Goal: Transaction & Acquisition: Purchase product/service

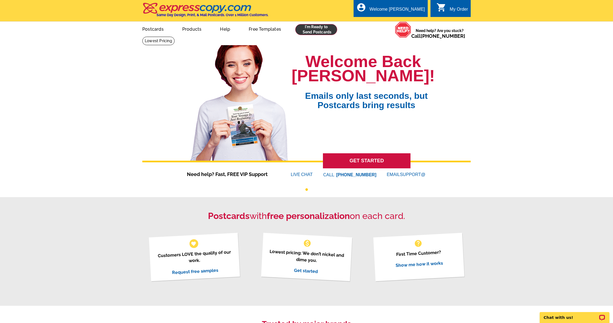
click at [322, 32] on link at bounding box center [316, 29] width 42 height 11
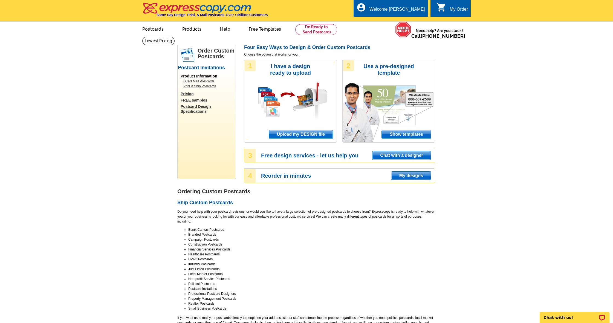
click at [207, 81] on link "Direct Mail Postcards" at bounding box center [207, 81] width 49 height 5
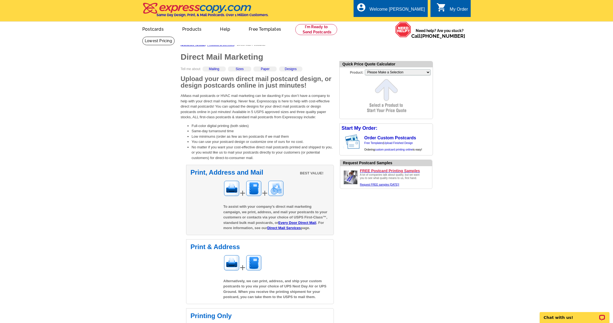
click at [309, 213] on span "To assist with your company’s direct mail marketing campaign, we print, address…" at bounding box center [275, 217] width 104 height 25
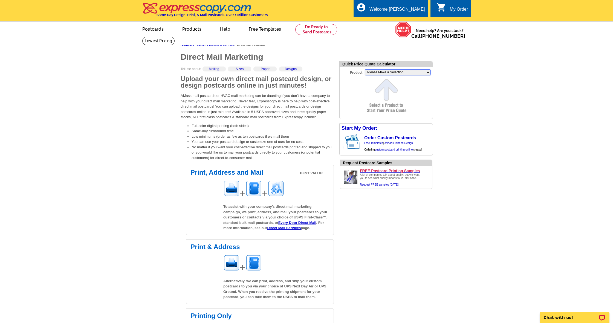
select select "9"
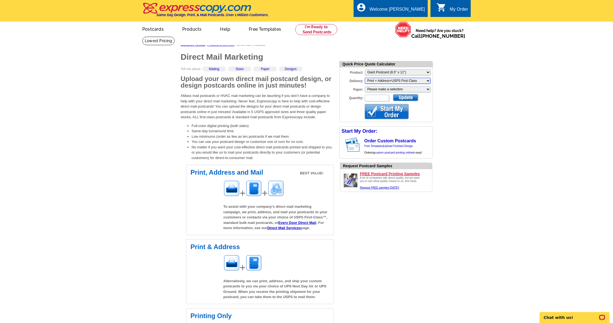
select select "3"
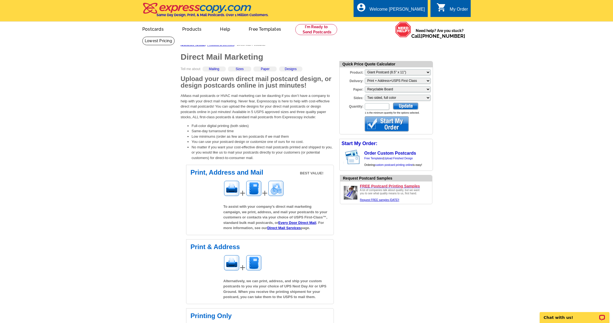
click at [409, 104] on div at bounding box center [405, 106] width 25 height 7
click at [372, 105] on input "Quantity:" at bounding box center [377, 106] width 24 height 7
type input "160"
click at [405, 107] on div at bounding box center [405, 106] width 25 height 7
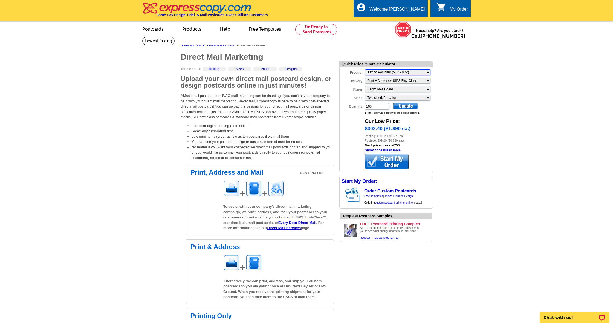
select select "6"
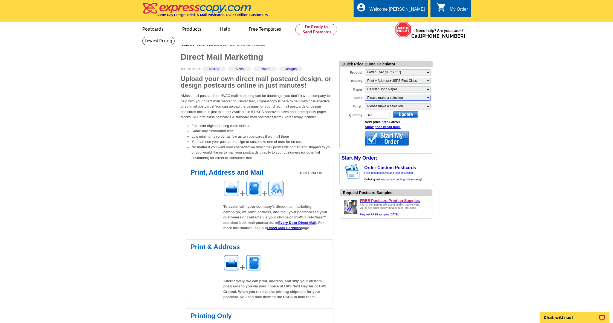
select select "1"
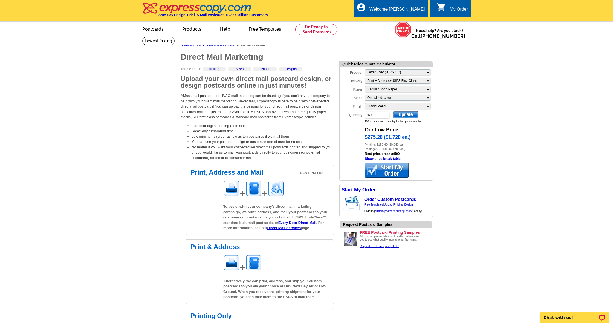
click at [404, 115] on div at bounding box center [405, 114] width 25 height 7
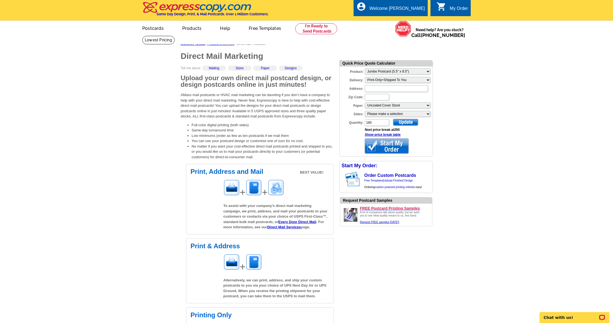
scroll to position [1, 0]
click at [410, 123] on div at bounding box center [405, 122] width 25 height 7
click at [409, 122] on div at bounding box center [405, 122] width 25 height 7
select select "2"
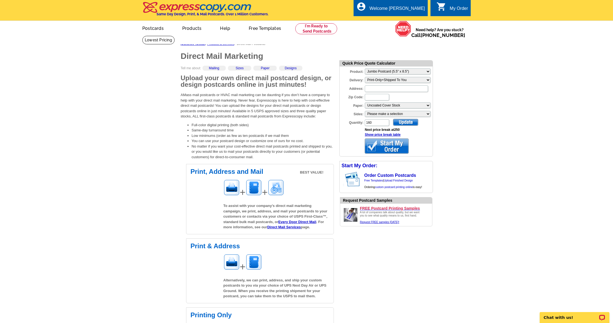
click at [410, 122] on div at bounding box center [405, 122] width 25 height 7
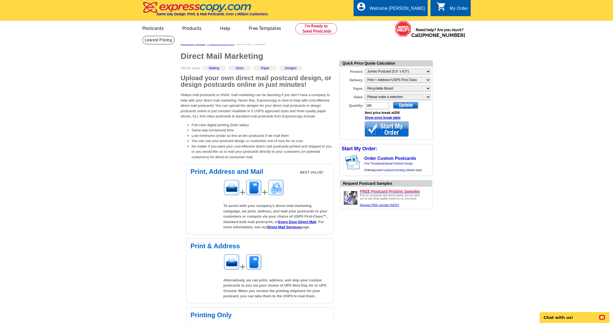
click at [408, 105] on div at bounding box center [405, 105] width 25 height 7
select select "1"
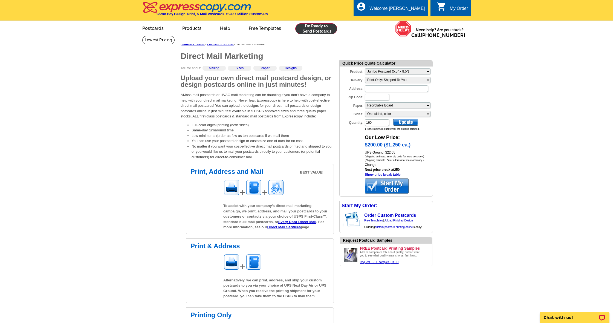
click at [321, 30] on link at bounding box center [316, 28] width 42 height 11
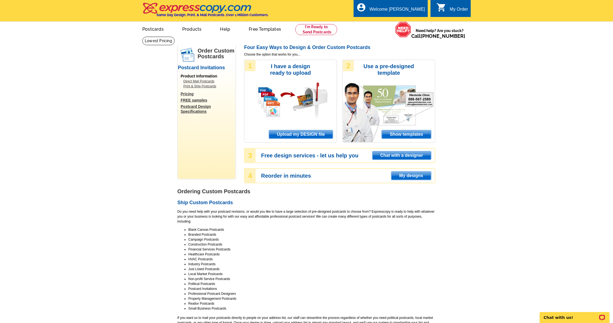
click at [306, 133] on span "Upload my DESIGN file" at bounding box center [301, 134] width 64 height 8
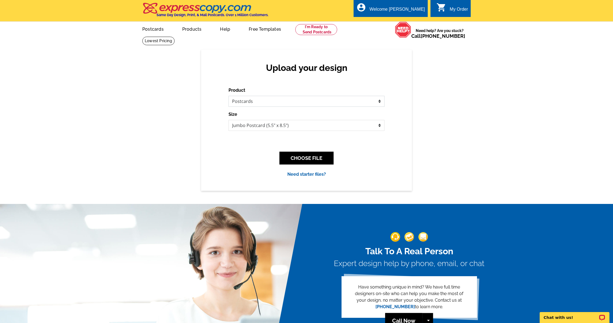
select select "2"
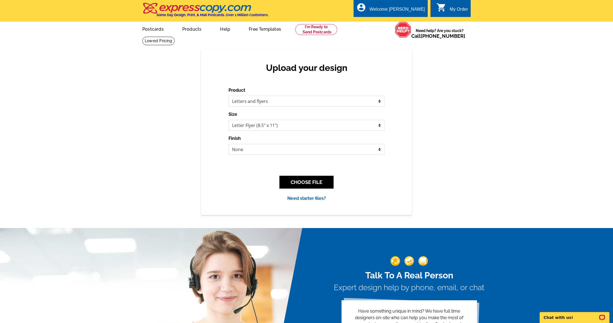
click at [313, 158] on div "Product Please select the type of file... Postcards Business Cards Letters and …" at bounding box center [307, 144] width 156 height 115
select select "3"
click at [326, 184] on button "CHOOSE FILE" at bounding box center [307, 182] width 54 height 13
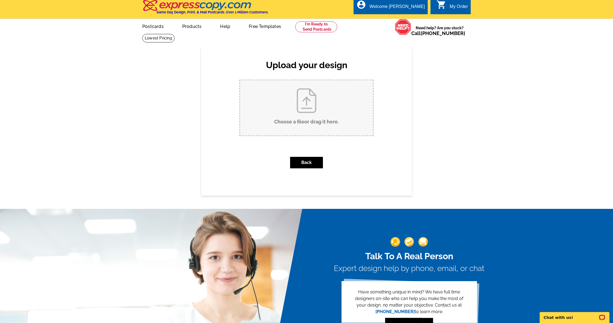
scroll to position [3, 0]
click at [297, 111] on input "Choose a file or drag it here ." at bounding box center [306, 107] width 133 height 55
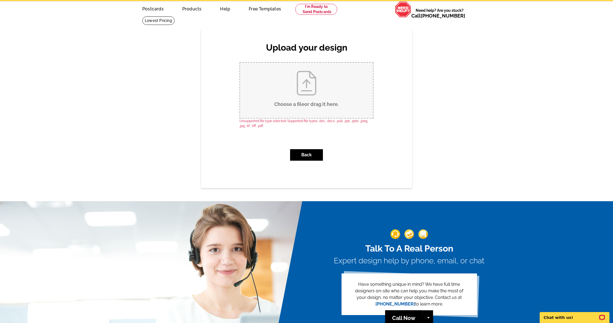
scroll to position [24, 0]
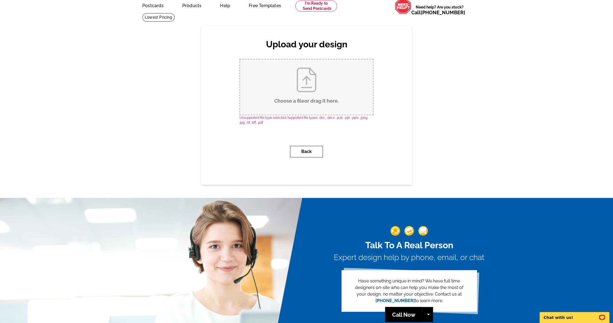
click at [313, 153] on button "Back" at bounding box center [306, 151] width 33 height 11
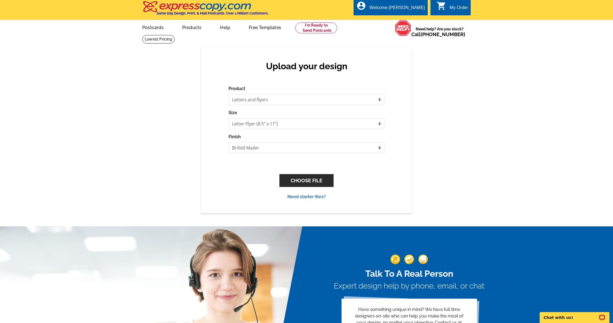
scroll to position [0, 0]
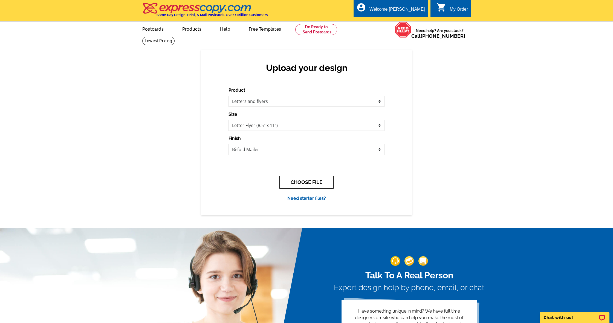
click at [317, 182] on button "CHOOSE FILE" at bounding box center [307, 182] width 54 height 13
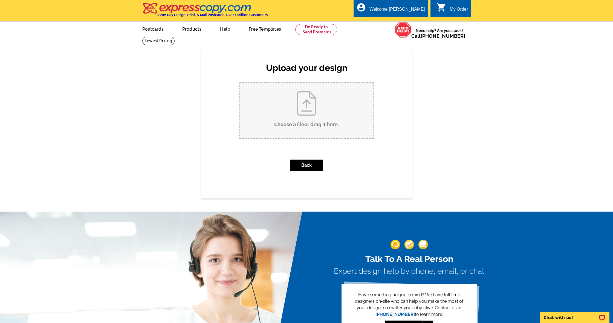
click at [293, 115] on input "Choose a file or drag it here ." at bounding box center [306, 110] width 133 height 55
click at [310, 120] on input "Choose a file or drag it here ." at bounding box center [306, 110] width 133 height 55
type input "C:\fakepath\Copy of Advanced Tactics.pdf"
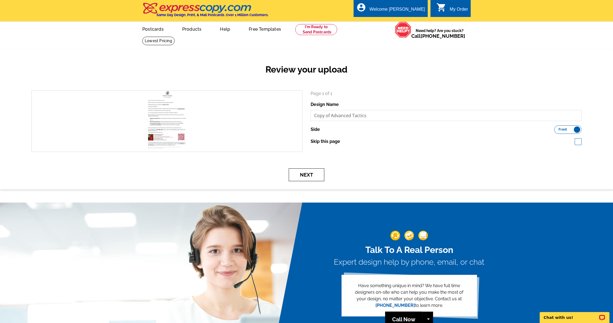
click at [312, 175] on button "Next" at bounding box center [307, 174] width 36 height 13
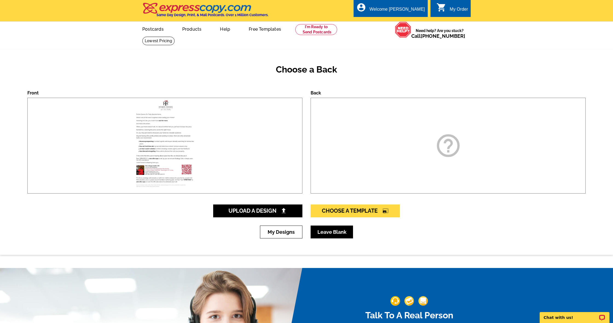
click at [332, 233] on link "Leave Blank" at bounding box center [332, 232] width 42 height 13
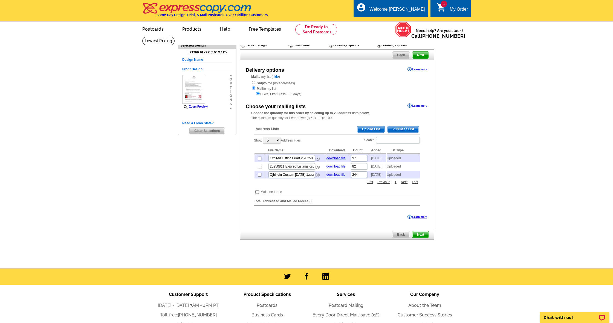
click at [259, 157] on input "checkbox" at bounding box center [260, 159] width 4 height 4
checkbox input "true"
click at [259, 168] on input "checkbox" at bounding box center [260, 167] width 4 height 4
checkbox input "true"
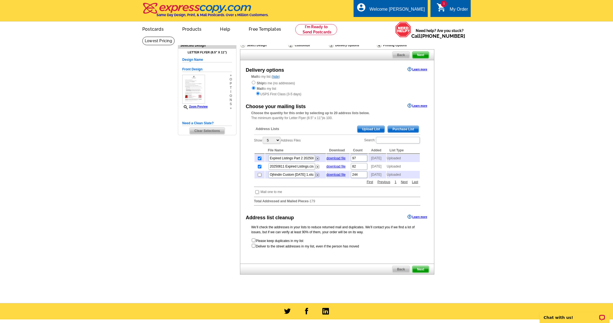
click at [422, 273] on span "Next" at bounding box center [421, 269] width 16 height 7
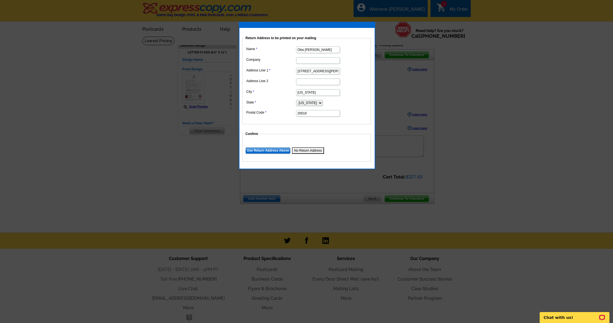
click at [306, 70] on input "3122 Newton Street NE" at bounding box center [318, 71] width 44 height 7
click at [306, 70] on input "[STREET_ADDRESS][PERSON_NAME]" at bounding box center [318, 71] width 44 height 7
click at [332, 71] on input "[STREET_ADDRESS][PERSON_NAME]" at bounding box center [318, 71] width 44 height 7
type input "Hindin Homes of Long & Foster Real Estate"
type input "3527 12th Street NE"
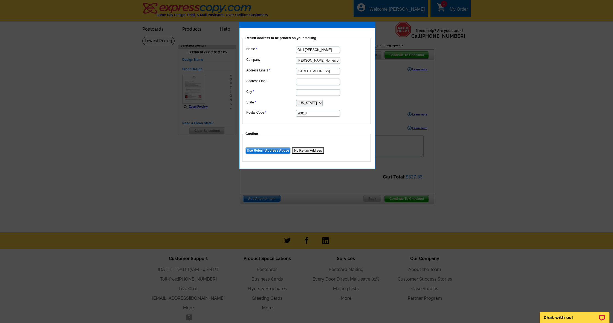
type input "[US_STATE]"
type input "20017"
type input "Washington"
type input "20 Chevy Chase Circle NW"
drag, startPoint x: 307, startPoint y: 113, endPoint x: 289, endPoint y: 110, distance: 18.0
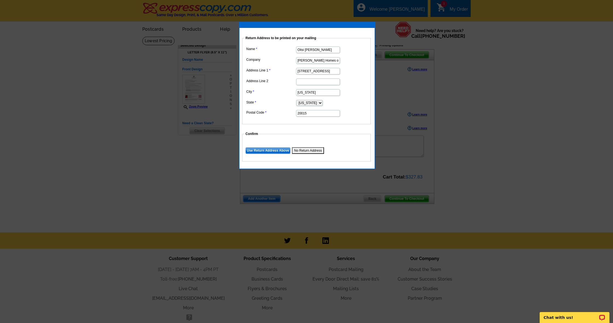
type input "20015"
drag, startPoint x: 335, startPoint y: 136, endPoint x: 332, endPoint y: 136, distance: 3.0
click at [335, 136] on fieldset "Confirm Use Return Address Above No Return Address" at bounding box center [306, 146] width 129 height 30
click at [278, 149] on input "Use Return Address Above" at bounding box center [268, 150] width 45 height 7
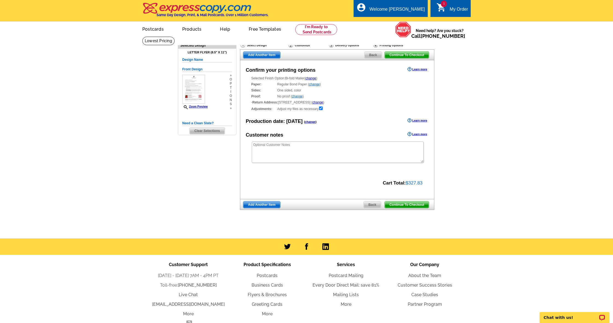
click at [409, 203] on span "Continue To Checkout" at bounding box center [407, 205] width 44 height 7
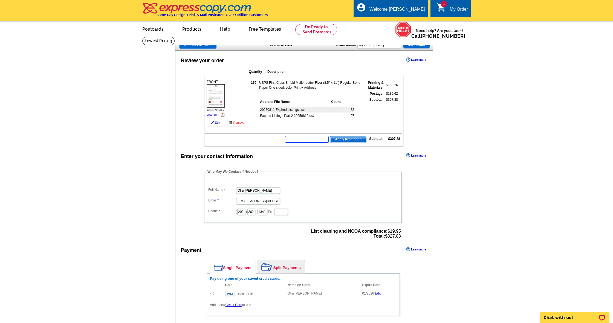
click at [308, 139] on input "text" at bounding box center [307, 139] width 44 height 7
type input "a"
type input "HE40"
click at [355, 139] on span "Apply Promotion" at bounding box center [348, 139] width 36 height 7
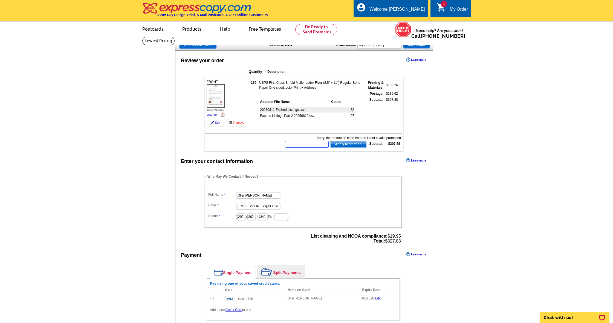
click at [305, 144] on input "text" at bounding box center [307, 144] width 44 height 7
type input "HURRY40"
click at [337, 145] on span "Apply Promotion" at bounding box center [348, 144] width 36 height 7
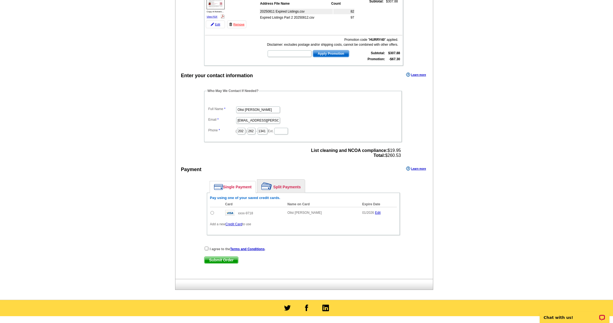
scroll to position [105, 0]
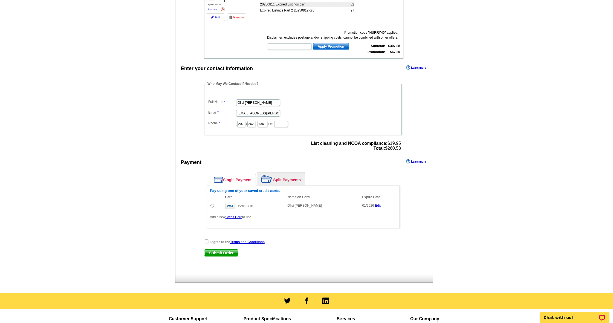
click at [212, 206] on input "radio" at bounding box center [213, 206] width 4 height 4
radio input "true"
click at [206, 241] on input "checkbox" at bounding box center [207, 242] width 4 height 4
checkbox input "true"
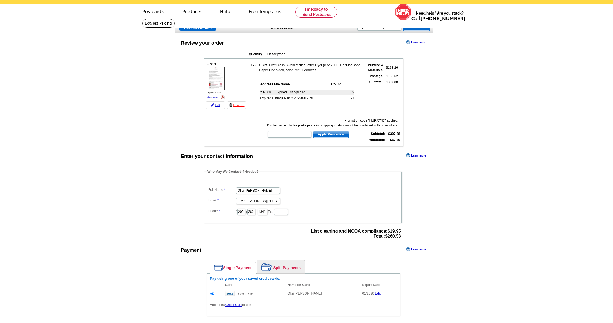
scroll to position [18, 0]
click at [212, 97] on link "View PDF" at bounding box center [212, 97] width 11 height 3
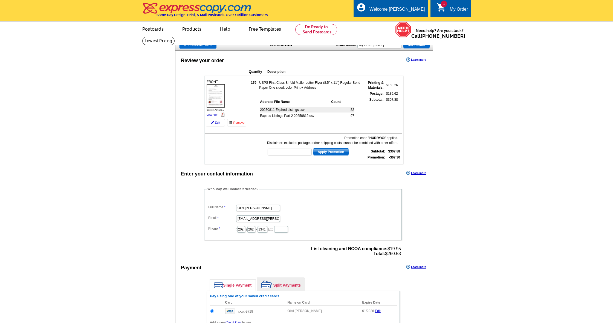
scroll to position [0, 0]
click at [217, 122] on link "Edit" at bounding box center [215, 123] width 19 height 8
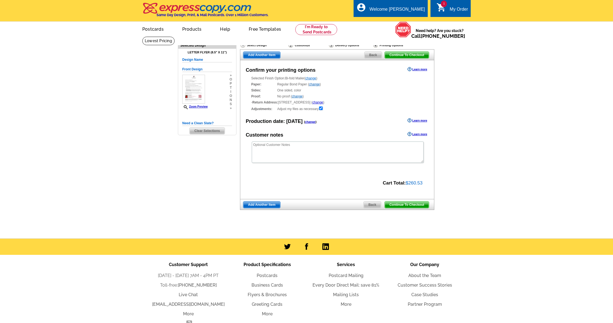
click at [313, 78] on link "change" at bounding box center [311, 78] width 11 height 4
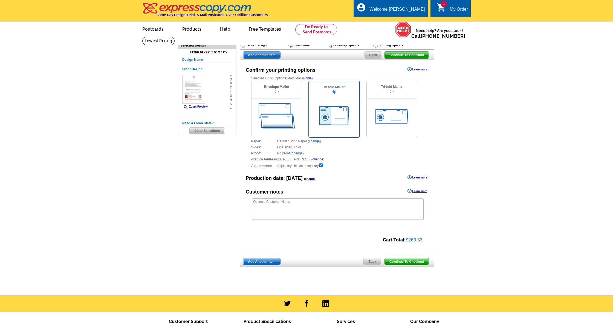
click at [282, 110] on img at bounding box center [277, 115] width 36 height 25
radio input "true"
click at [406, 259] on span "Continue To Checkout" at bounding box center [407, 261] width 44 height 7
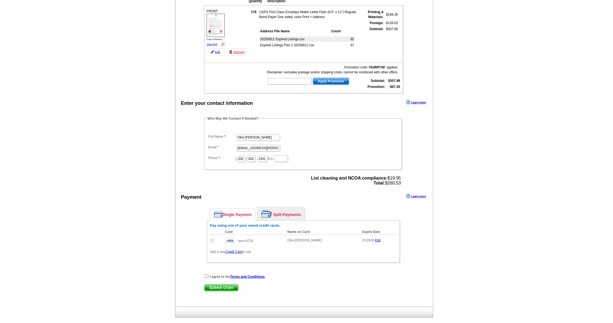
scroll to position [68, 0]
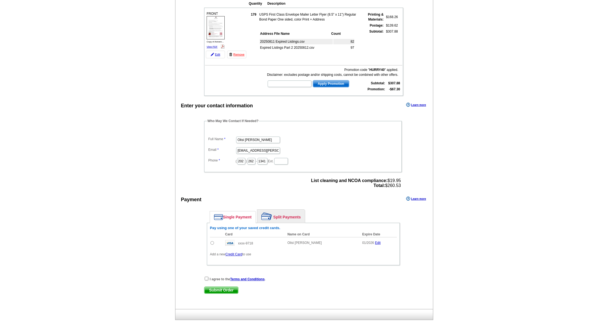
click at [213, 242] on input "radio" at bounding box center [213, 243] width 4 height 4
radio input "true"
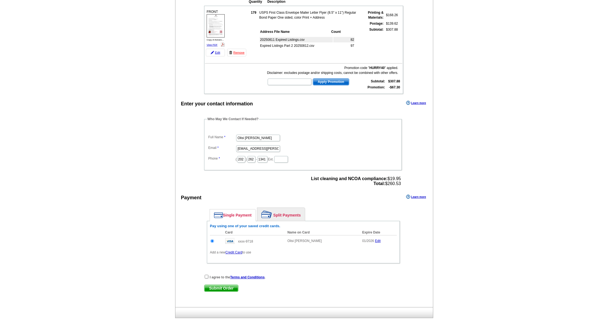
click at [207, 277] on input "checkbox" at bounding box center [207, 277] width 4 height 4
checkbox input "true"
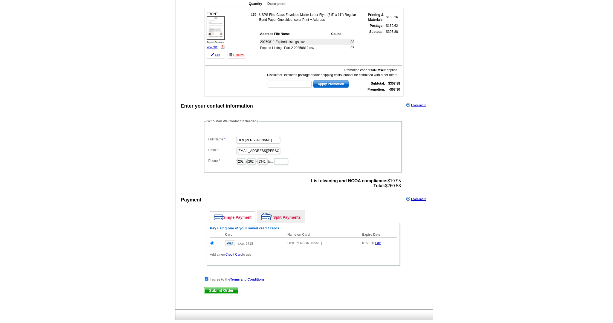
scroll to position [67, 0]
click at [228, 290] on span "Submit Order" at bounding box center [222, 291] width 34 height 7
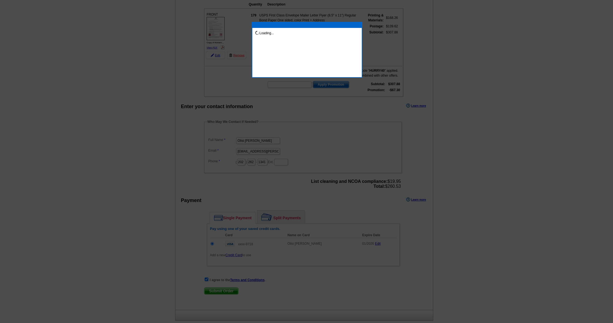
scroll to position [67, 0]
